Goal: Task Accomplishment & Management: Manage account settings

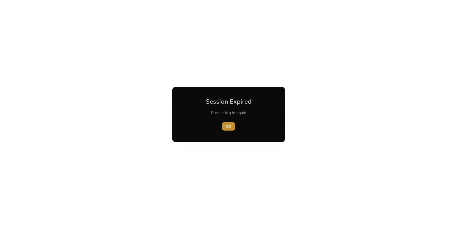
click at [228, 128] on span "OK" at bounding box center [228, 126] width 5 height 5
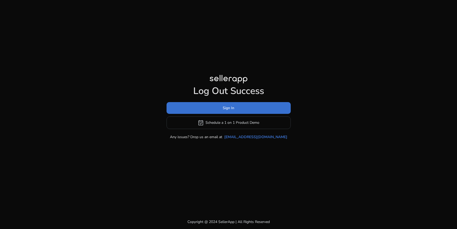
click at [225, 107] on span "Sign In" at bounding box center [228, 107] width 11 height 5
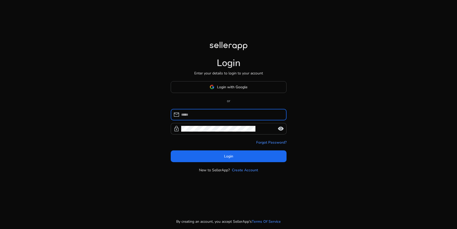
click at [224, 90] on span at bounding box center [228, 87] width 115 height 13
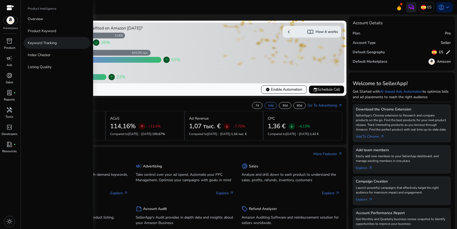
click at [45, 42] on p "Keyword Tracking" at bounding box center [42, 42] width 29 height 5
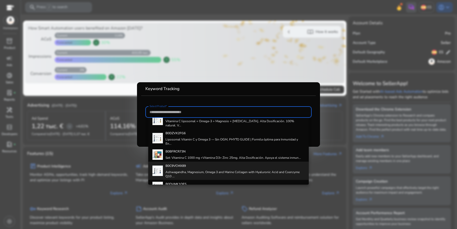
scroll to position [12, 0]
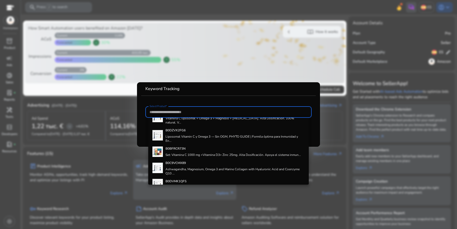
click at [175, 161] on div "B0C9VCMX89 Ashwagandha, Magnesium, Omega 3 and Marine Collagen with Hyaluronic …" at bounding box center [234, 168] width 139 height 18
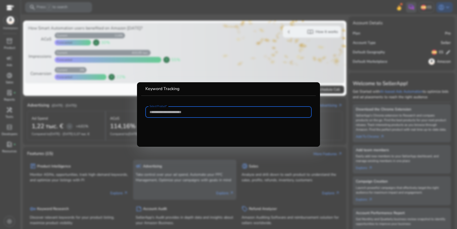
type input "**********"
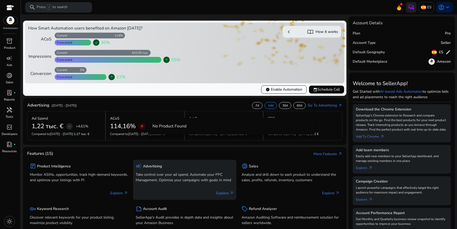
scroll to position [0, 0]
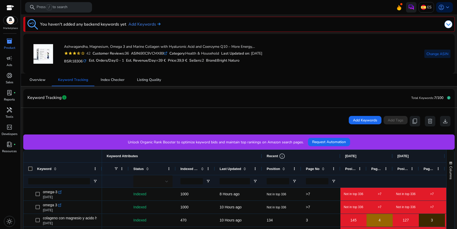
click at [429, 53] on span "Change ASIN" at bounding box center [437, 53] width 22 height 5
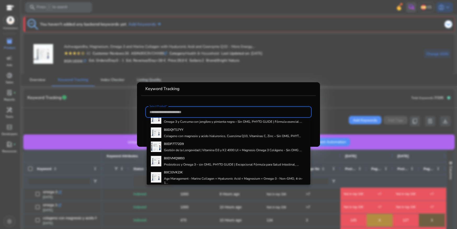
click at [211, 177] on h4 "Age Management - Marine Collagen + Hyaluronic Acid + Magnesium + Omega-3 - Non-…" at bounding box center [235, 181] width 142 height 8
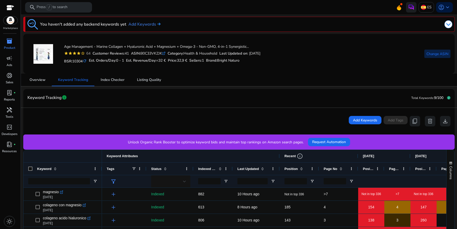
click at [431, 54] on span "Change ASIN" at bounding box center [437, 53] width 22 height 5
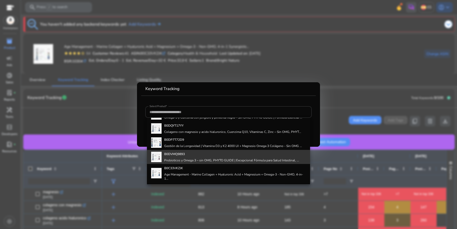
click at [235, 160] on h4 "Probioticos y Omega 3 – sin OMG, PHYTO GUIDE | Excepcional Fórmula para Salud I…" at bounding box center [231, 160] width 135 height 4
